Goal: Information Seeking & Learning: Learn about a topic

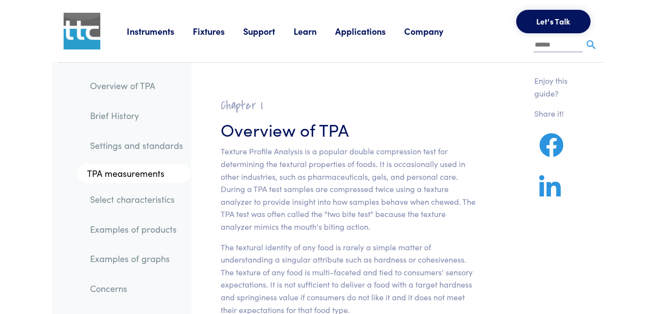
scroll to position [6913, 0]
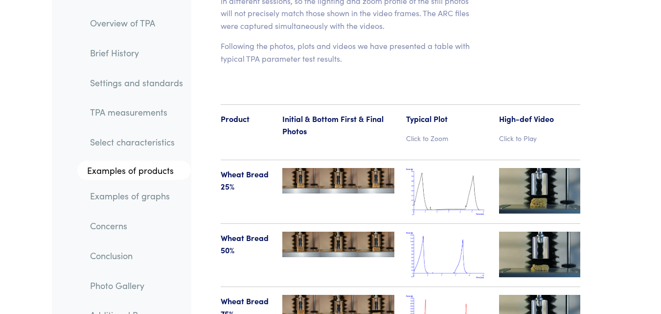
scroll to position [11295, 0]
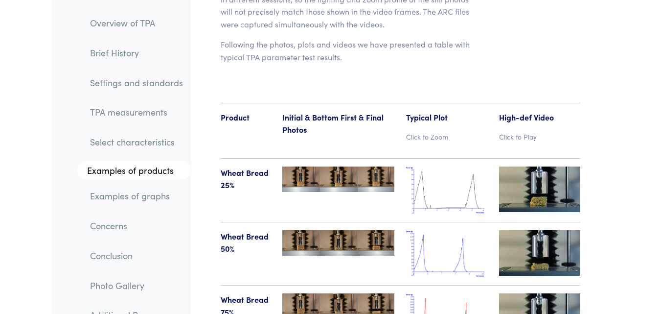
click at [547, 166] on img at bounding box center [539, 188] width 81 height 45
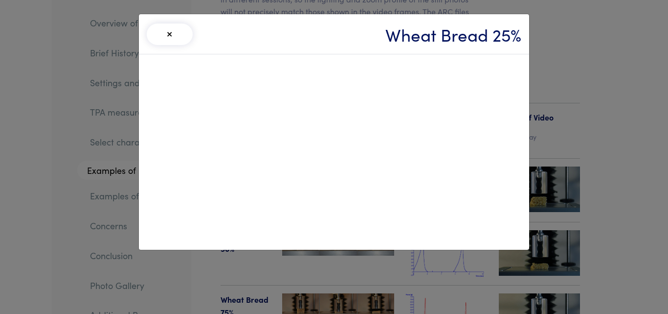
click at [179, 31] on button "×" at bounding box center [170, 34] width 46 height 22
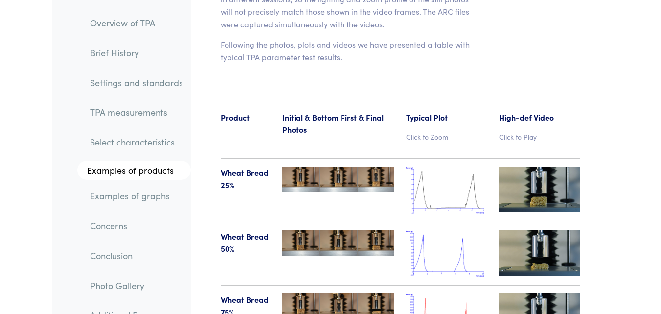
click at [549, 293] on img at bounding box center [539, 315] width 81 height 45
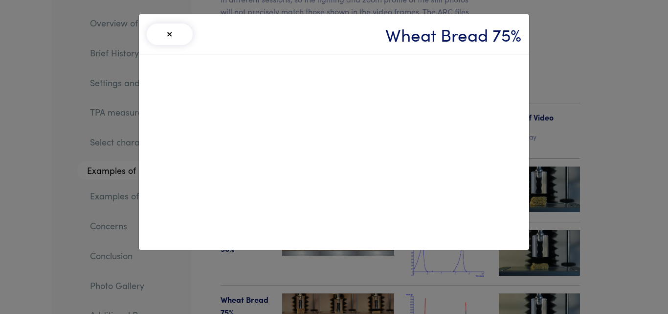
click at [161, 35] on button "×" at bounding box center [170, 34] width 46 height 22
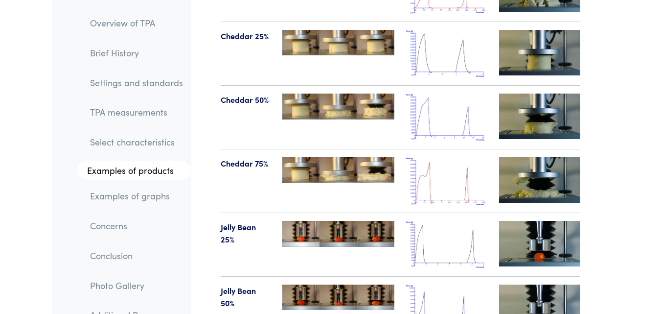
scroll to position [11843, 0]
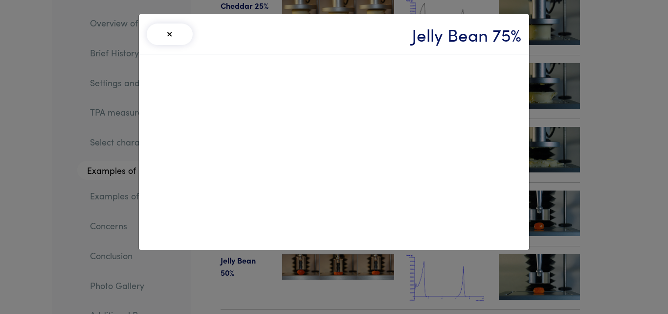
click at [174, 27] on button "×" at bounding box center [170, 34] width 46 height 22
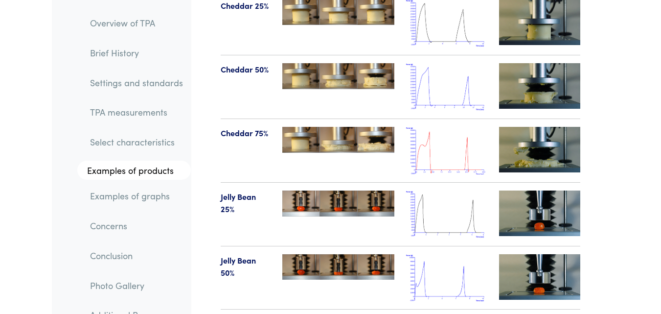
click at [570, 190] on img at bounding box center [539, 212] width 81 height 45
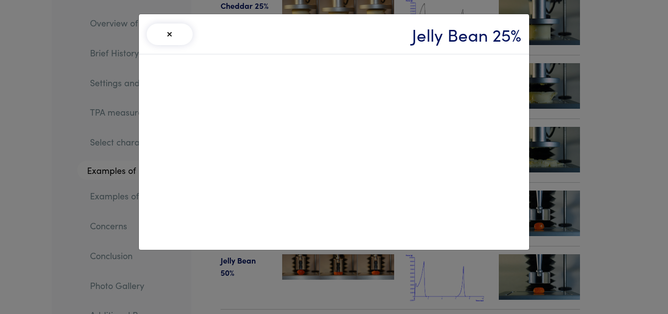
click at [173, 37] on button "×" at bounding box center [170, 34] width 46 height 22
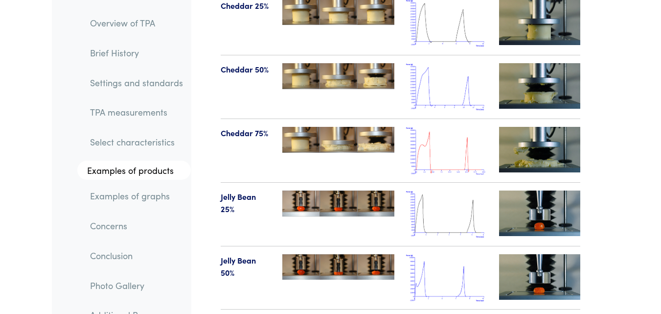
click at [557, 254] on img at bounding box center [539, 276] width 81 height 45
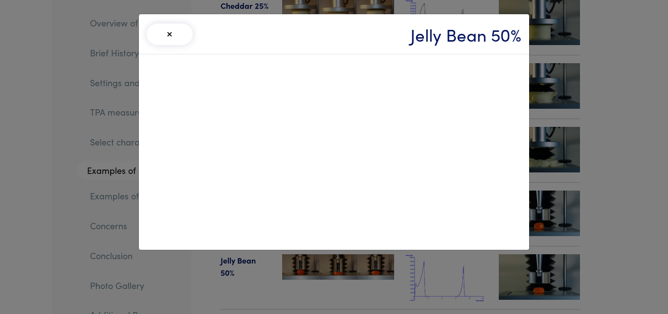
click at [170, 30] on button "×" at bounding box center [170, 34] width 46 height 22
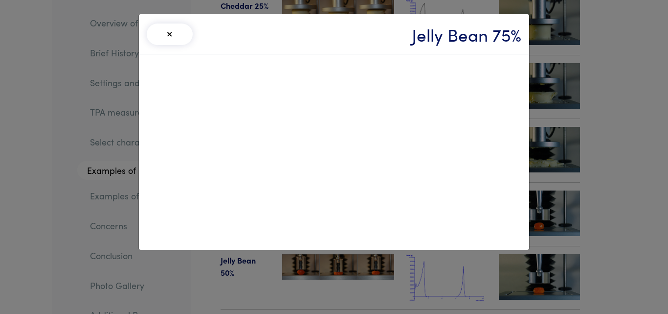
click at [168, 36] on button "×" at bounding box center [170, 34] width 46 height 22
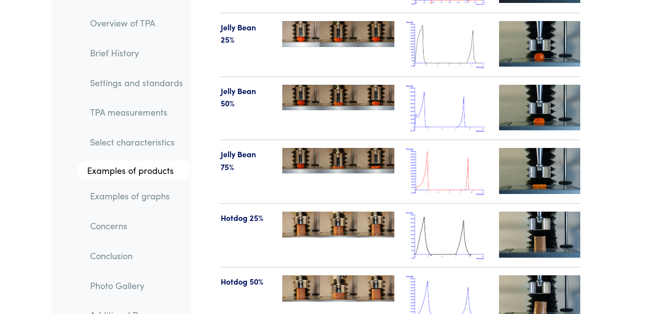
scroll to position [12019, 0]
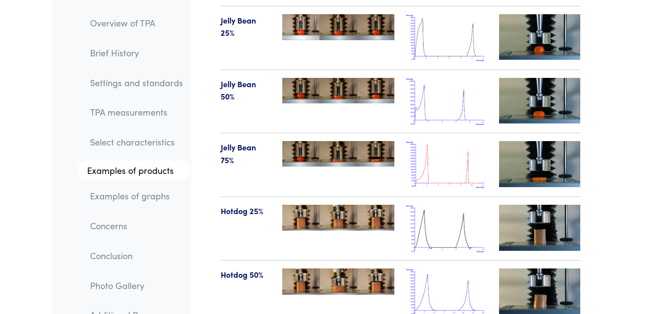
click at [522, 204] on img at bounding box center [539, 226] width 81 height 45
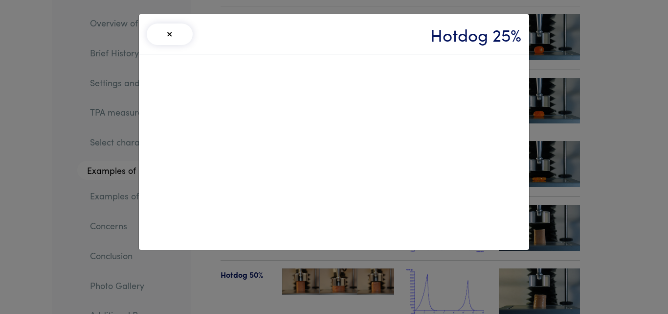
click at [154, 35] on button "×" at bounding box center [170, 34] width 46 height 22
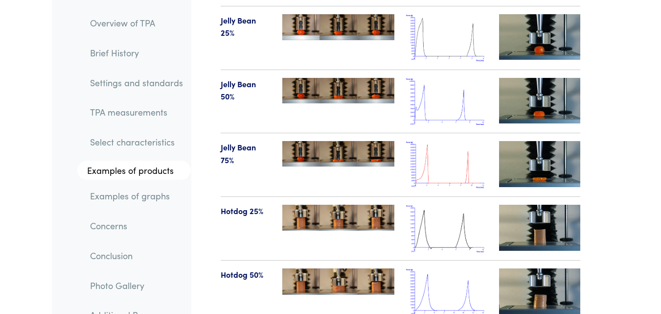
click at [545, 268] on img at bounding box center [539, 290] width 81 height 45
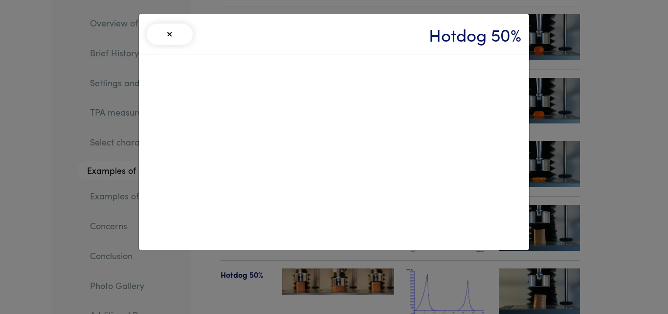
click at [168, 30] on button "×" at bounding box center [170, 34] width 46 height 22
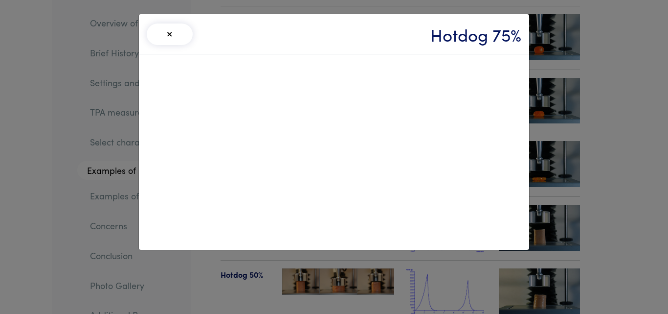
click at [183, 30] on button "×" at bounding box center [170, 34] width 46 height 22
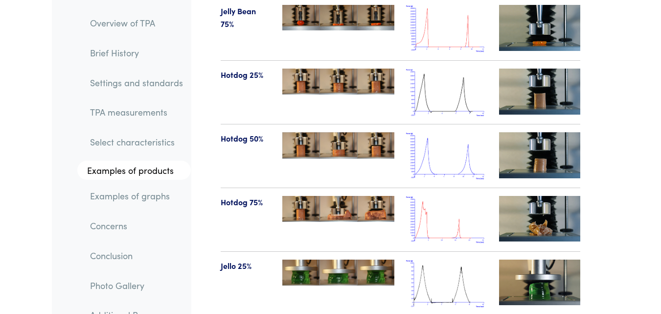
scroll to position [12156, 0]
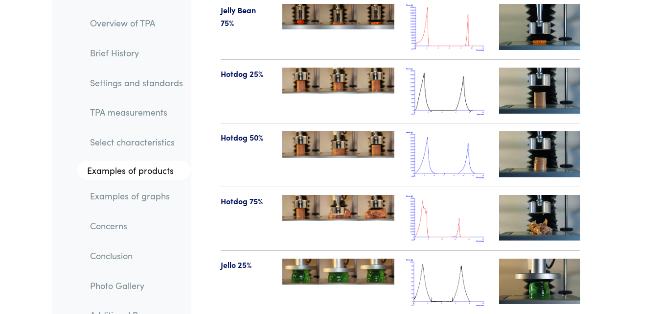
click at [546, 258] on img at bounding box center [539, 280] width 81 height 45
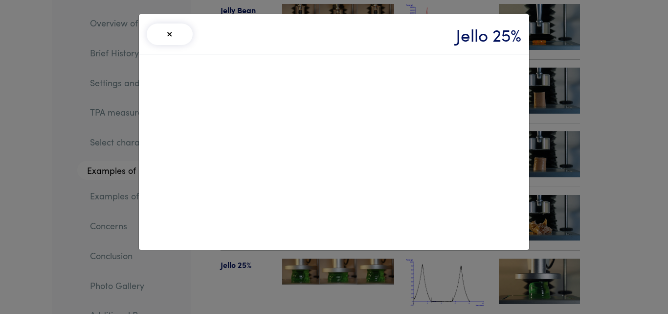
click at [172, 34] on button "×" at bounding box center [170, 34] width 46 height 22
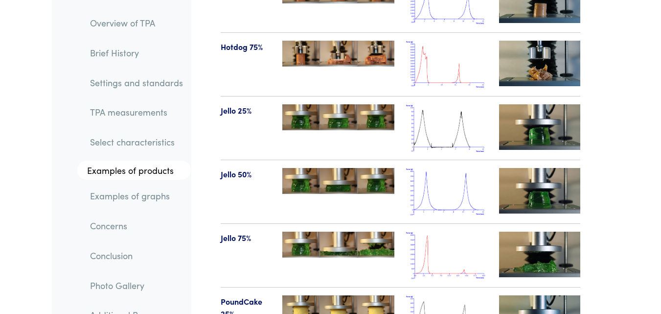
scroll to position [12312, 0]
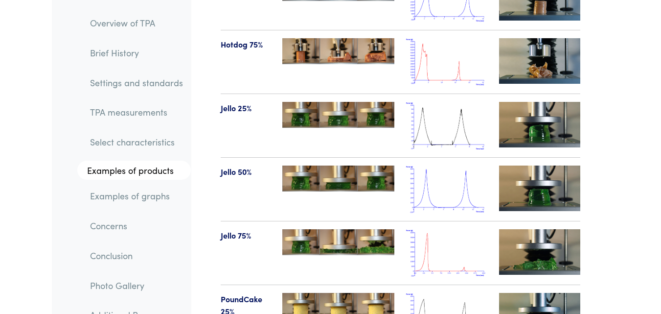
click at [544, 165] on img at bounding box center [539, 187] width 81 height 45
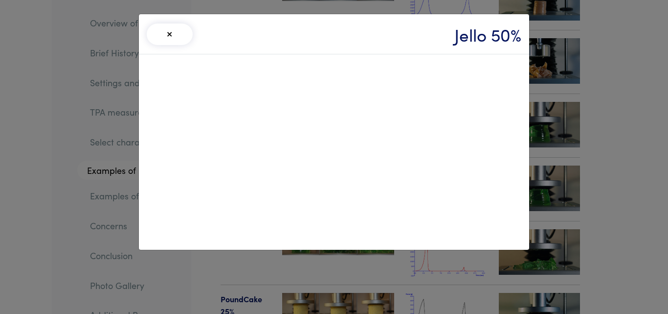
click at [178, 40] on button "×" at bounding box center [170, 34] width 46 height 22
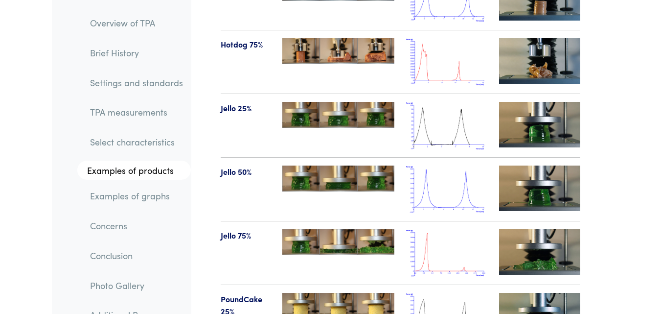
click at [533, 229] on img at bounding box center [539, 251] width 81 height 45
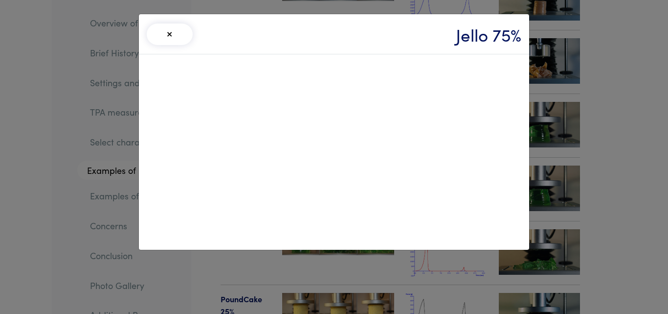
click at [154, 37] on button "×" at bounding box center [170, 34] width 46 height 22
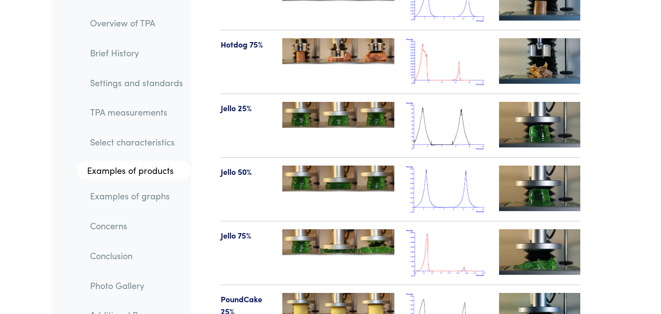
click at [537, 292] on img at bounding box center [539, 314] width 81 height 45
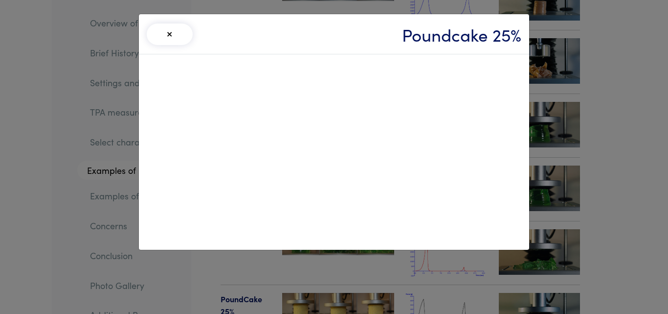
click at [180, 37] on button "×" at bounding box center [170, 34] width 46 height 22
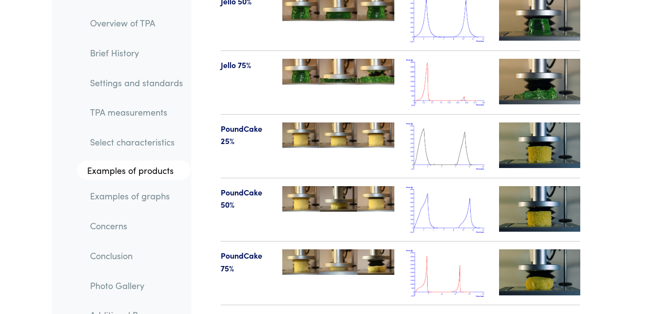
scroll to position [12508, 0]
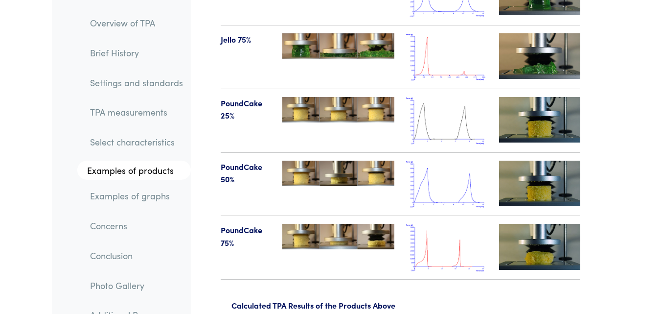
click at [530, 224] on img at bounding box center [539, 246] width 81 height 45
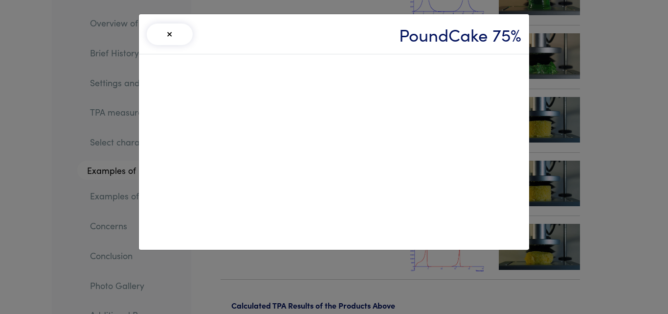
click at [155, 32] on button "×" at bounding box center [170, 34] width 46 height 22
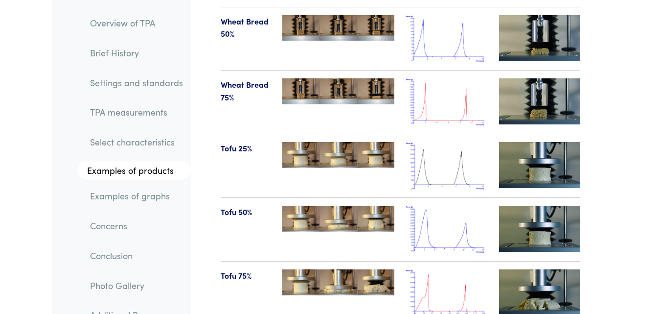
scroll to position [11530, 0]
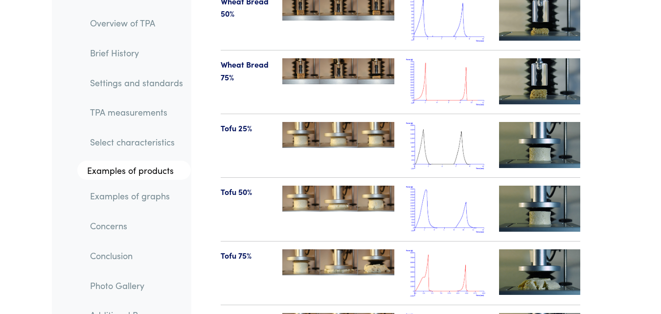
click at [544, 122] on img at bounding box center [539, 144] width 81 height 45
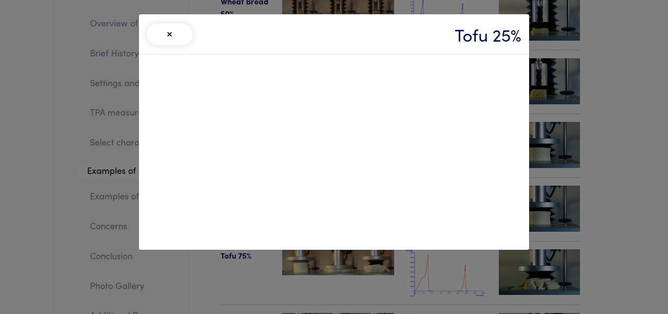
click at [157, 40] on button "×" at bounding box center [170, 34] width 46 height 22
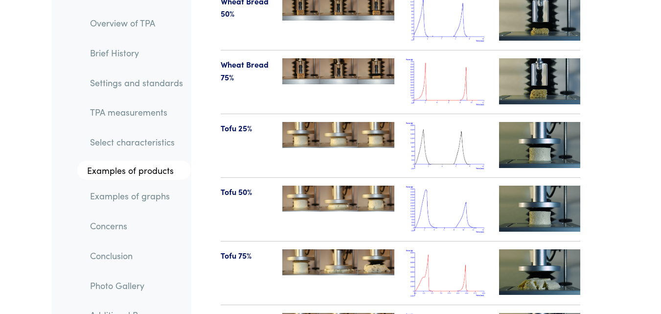
click at [526, 185] on img at bounding box center [539, 207] width 81 height 45
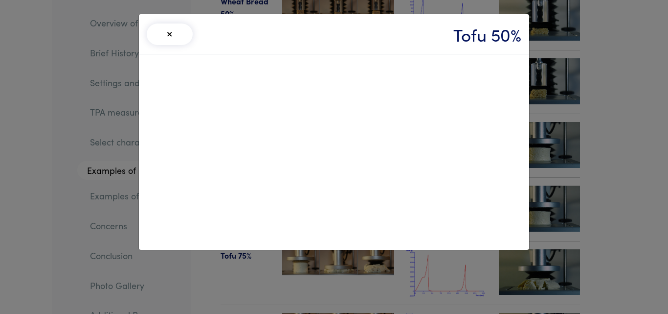
click at [166, 40] on button "×" at bounding box center [170, 34] width 46 height 22
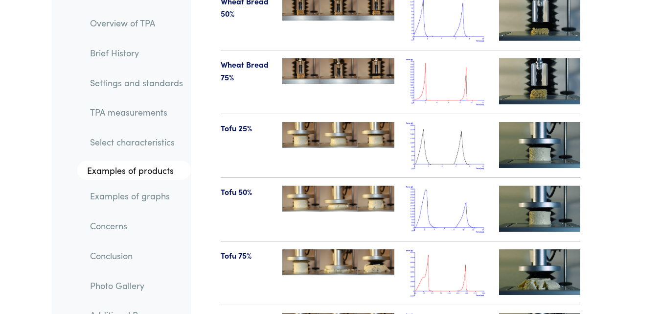
click at [552, 249] on img at bounding box center [539, 271] width 81 height 45
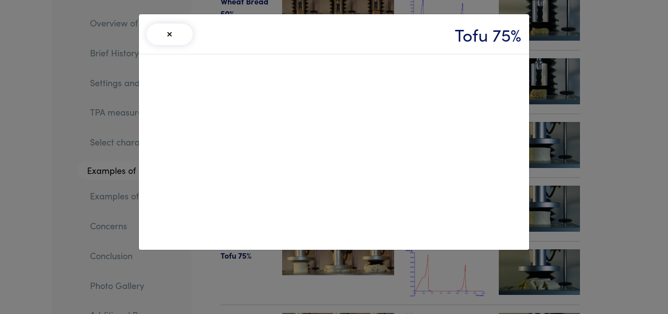
click at [162, 40] on button "×" at bounding box center [170, 34] width 46 height 22
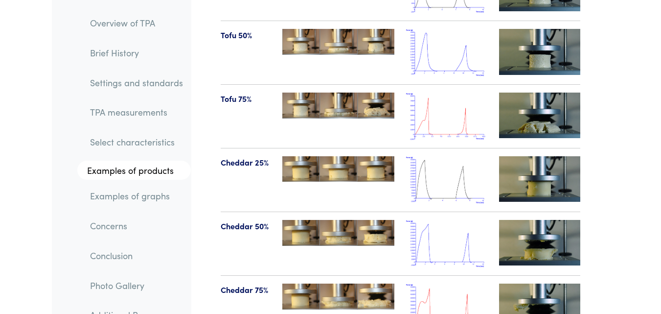
scroll to position [11706, 0]
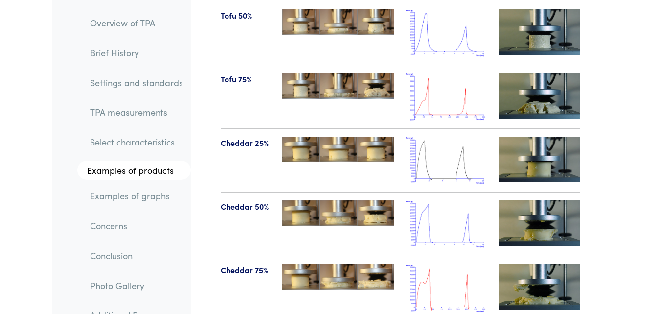
click at [535, 136] on img at bounding box center [539, 158] width 81 height 45
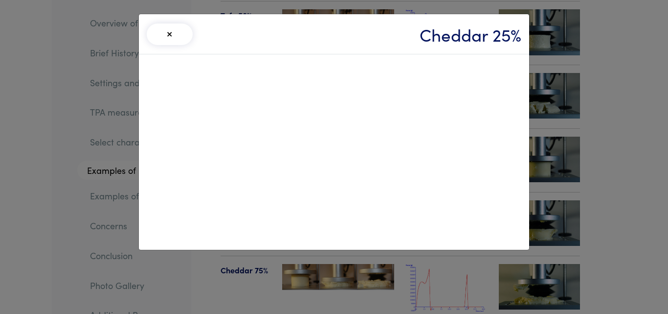
click at [186, 34] on button "×" at bounding box center [170, 34] width 46 height 22
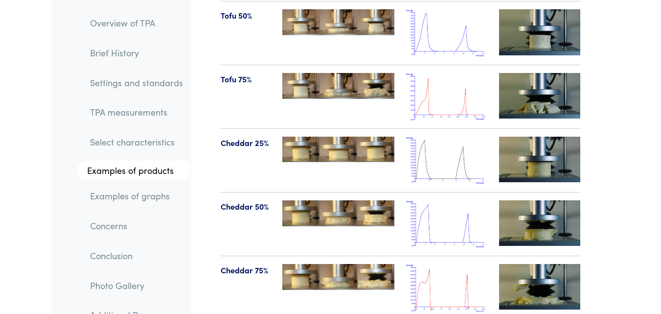
click at [518, 200] on img at bounding box center [539, 222] width 81 height 45
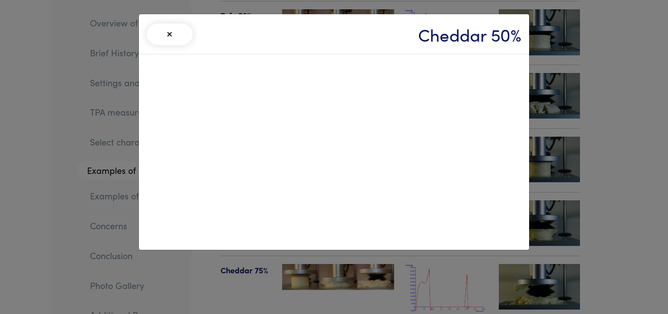
click at [156, 33] on button "×" at bounding box center [170, 34] width 46 height 22
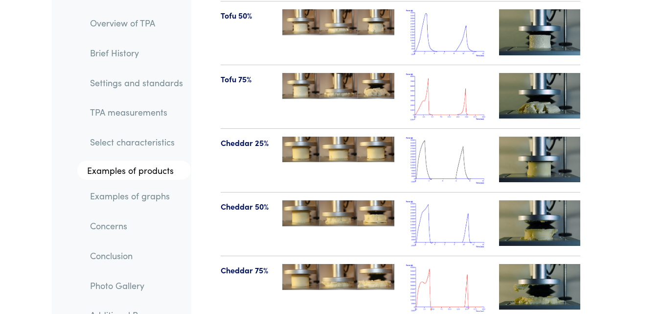
click at [513, 264] on img at bounding box center [539, 286] width 81 height 45
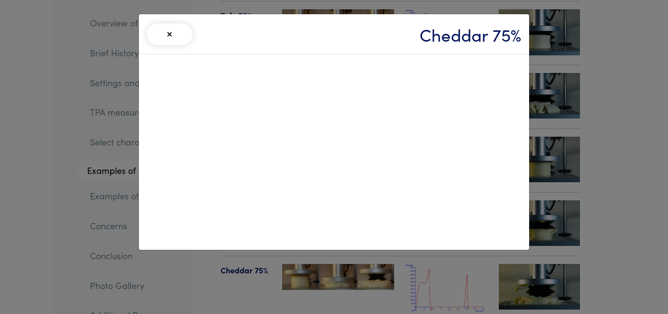
click at [172, 32] on button "×" at bounding box center [170, 34] width 46 height 22
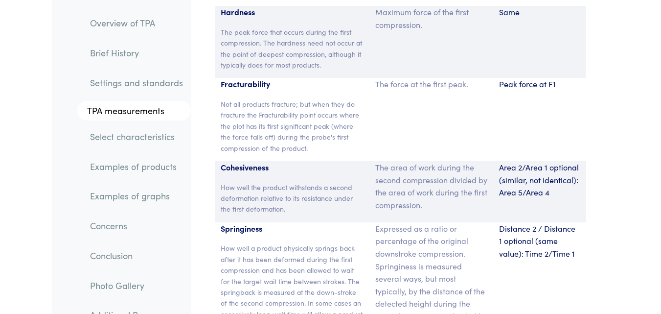
scroll to position [7441, 0]
